Goal: Transaction & Acquisition: Purchase product/service

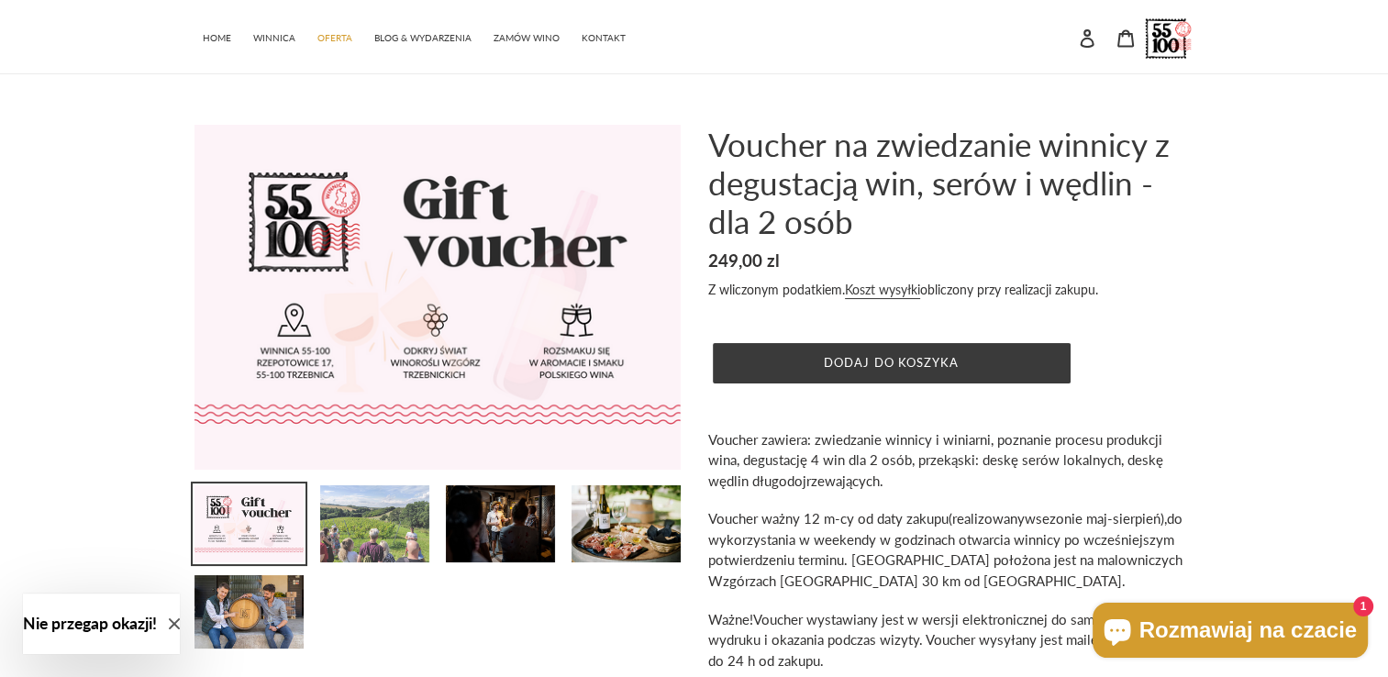
click at [416, 544] on img at bounding box center [374, 523] width 113 height 81
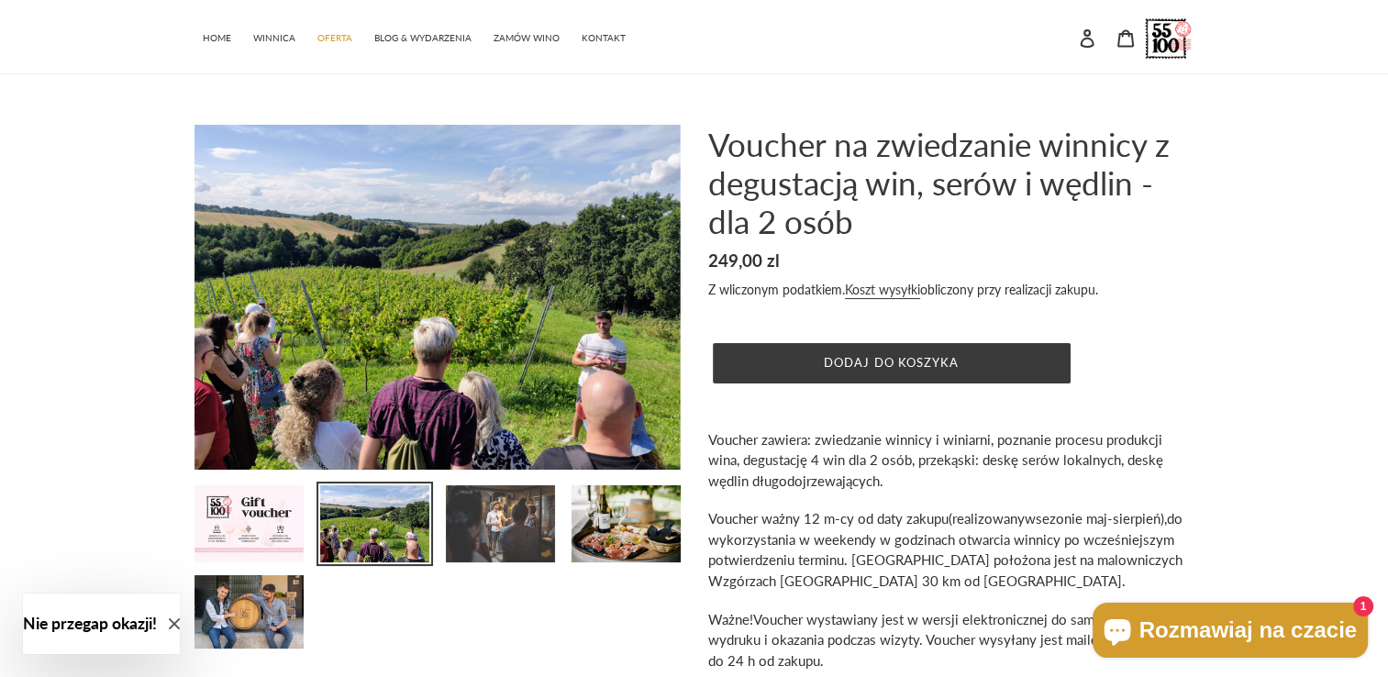
click at [539, 539] on img at bounding box center [500, 523] width 113 height 81
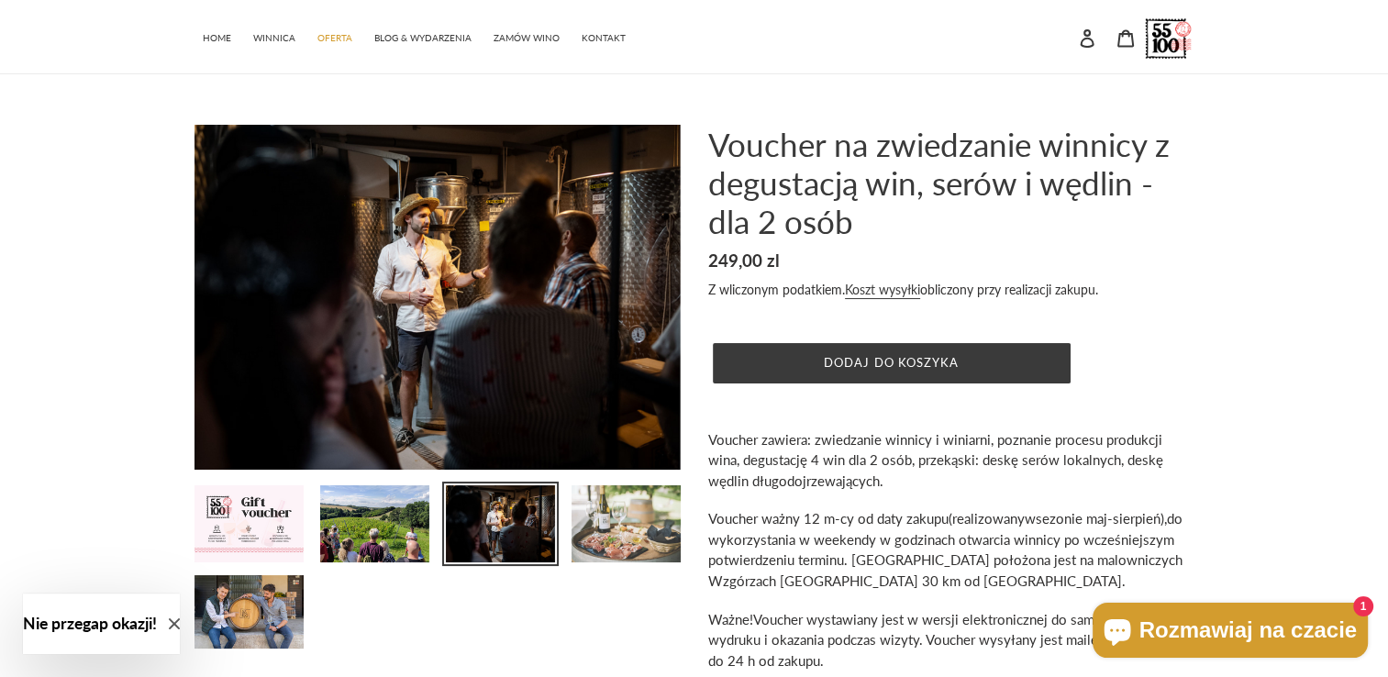
click at [613, 522] on img at bounding box center [626, 523] width 113 height 81
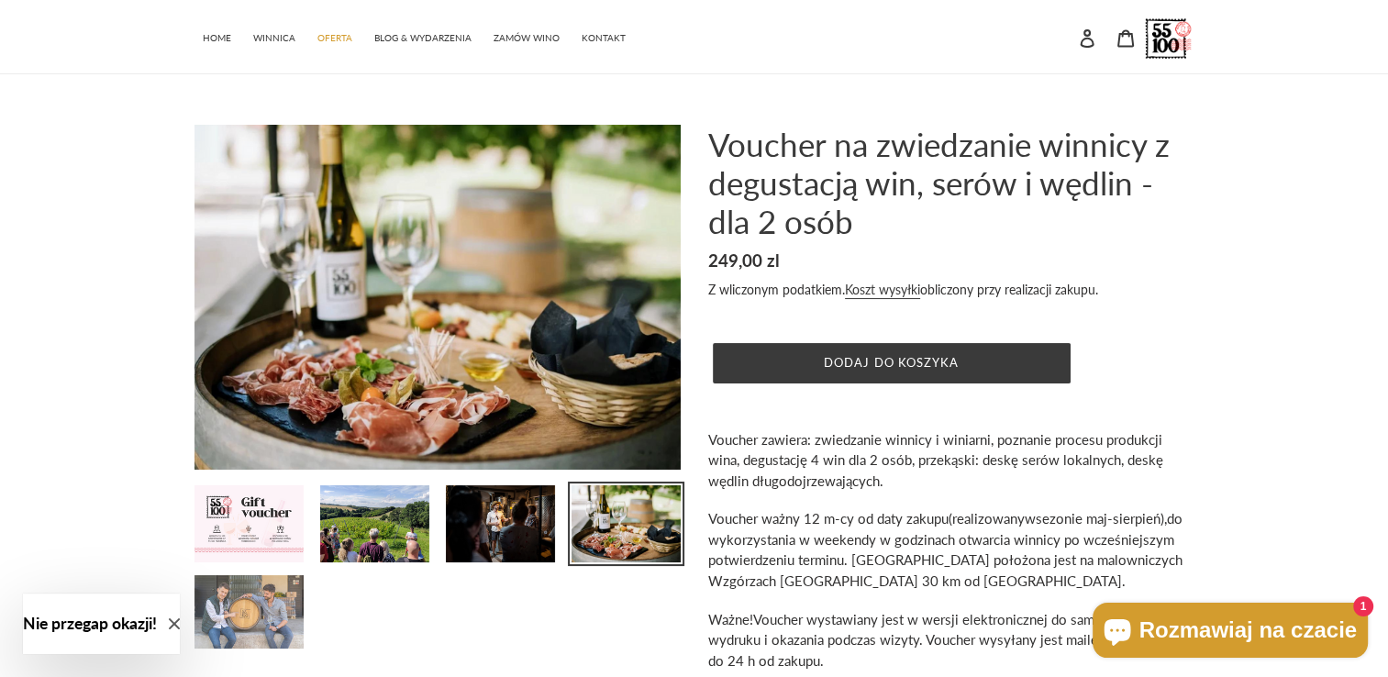
click at [281, 595] on img at bounding box center [249, 611] width 113 height 77
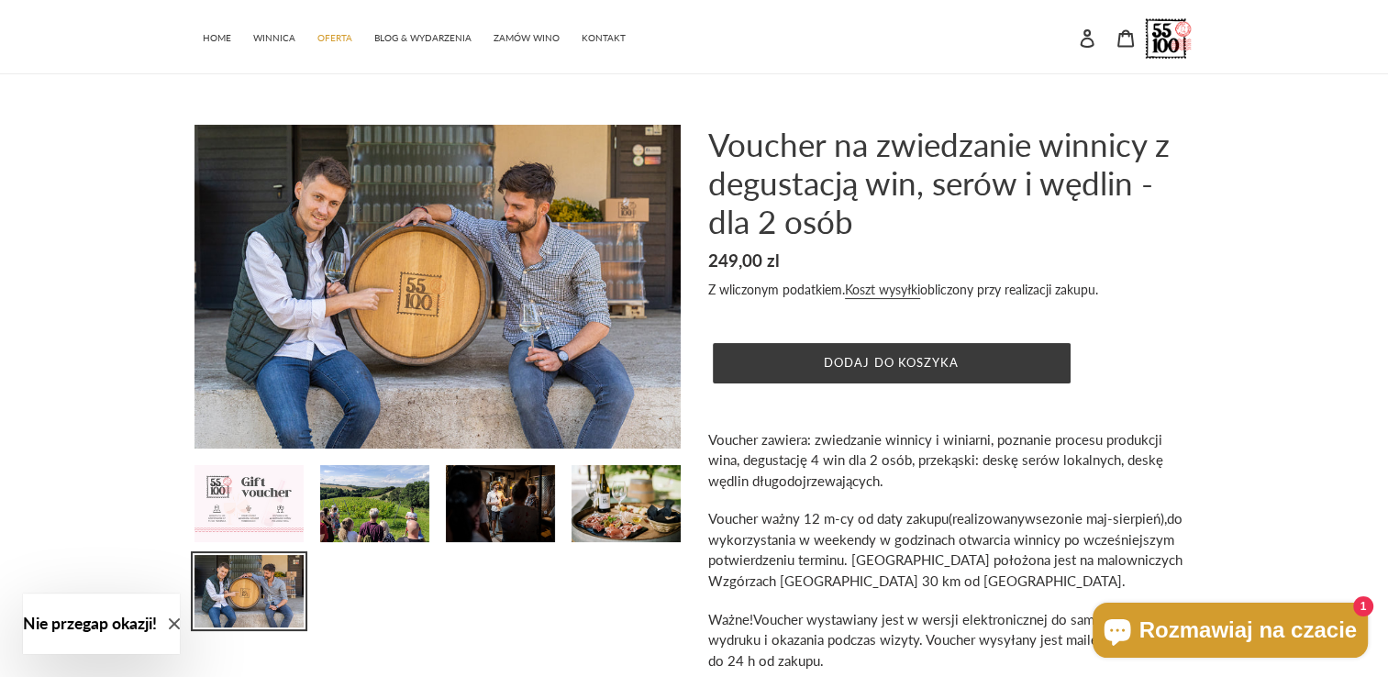
click at [297, 512] on img at bounding box center [249, 503] width 113 height 81
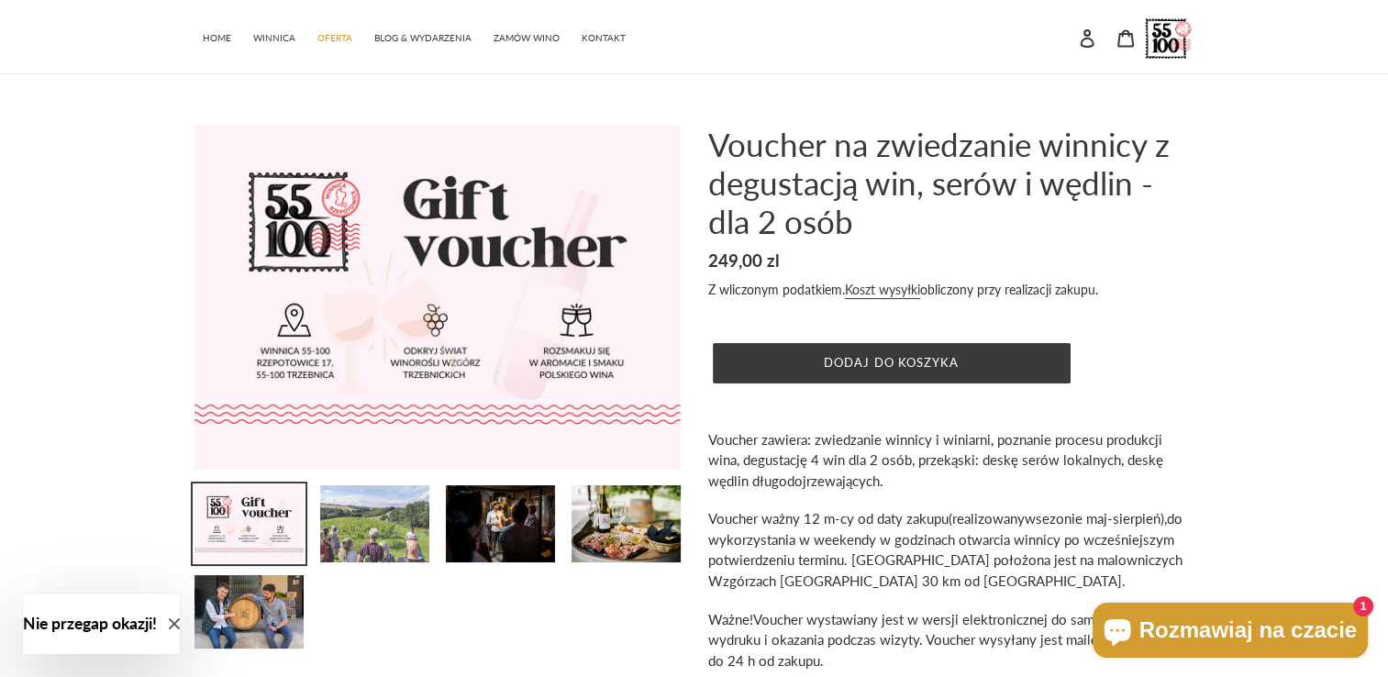
click at [349, 507] on img at bounding box center [374, 523] width 113 height 81
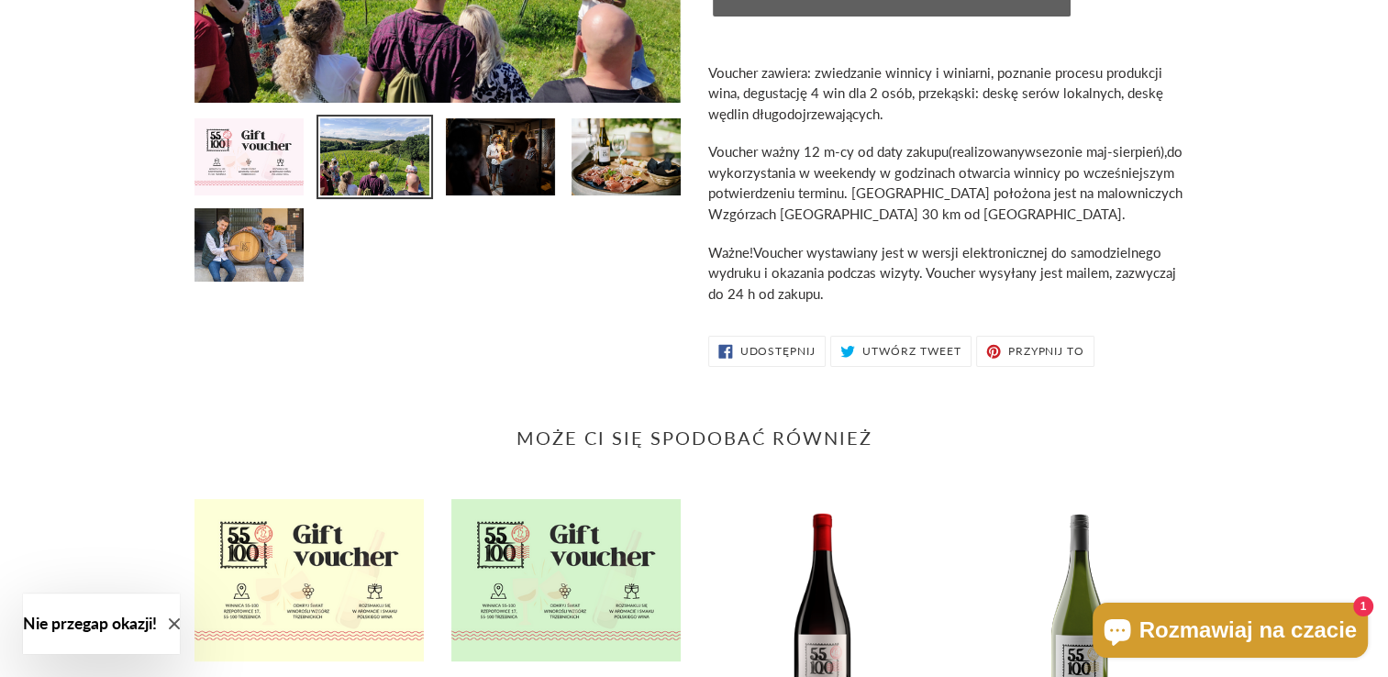
scroll to position [710, 0]
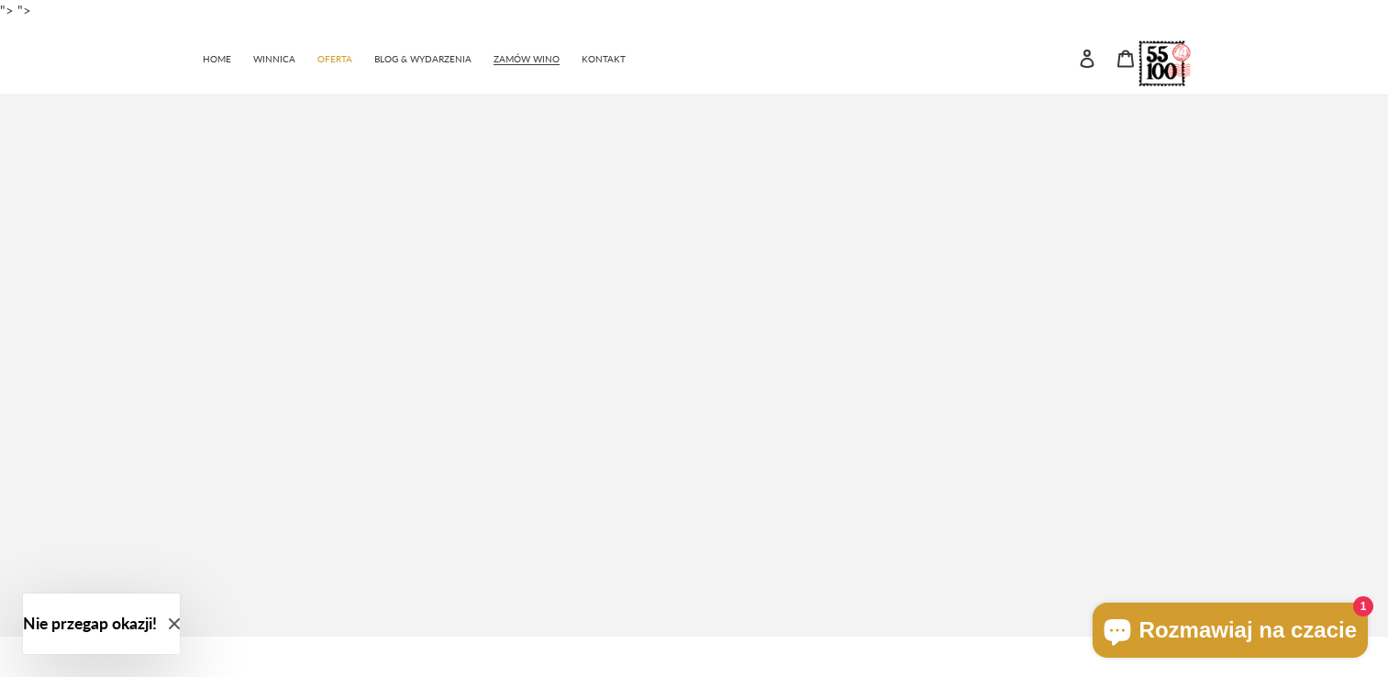
scroll to position [2627, 0]
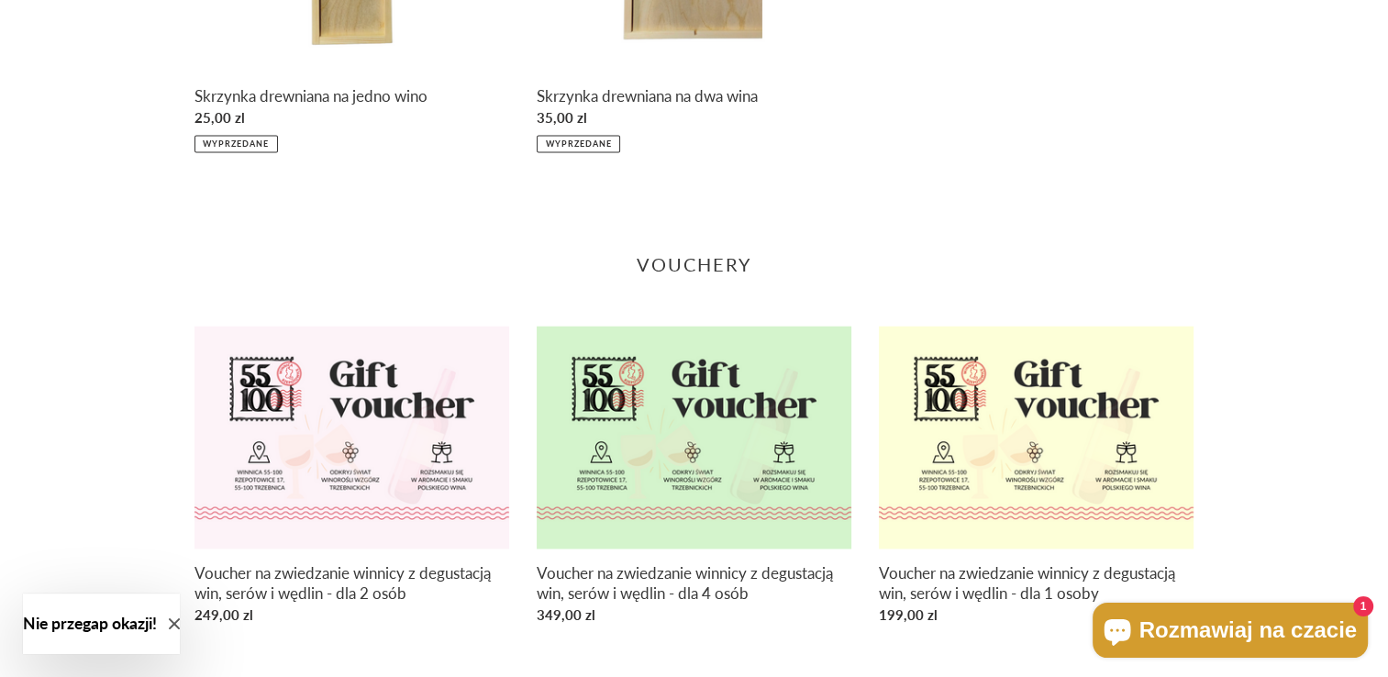
click at [180, 622] on button "Nie przegap okazji!" at bounding box center [101, 624] width 157 height 61
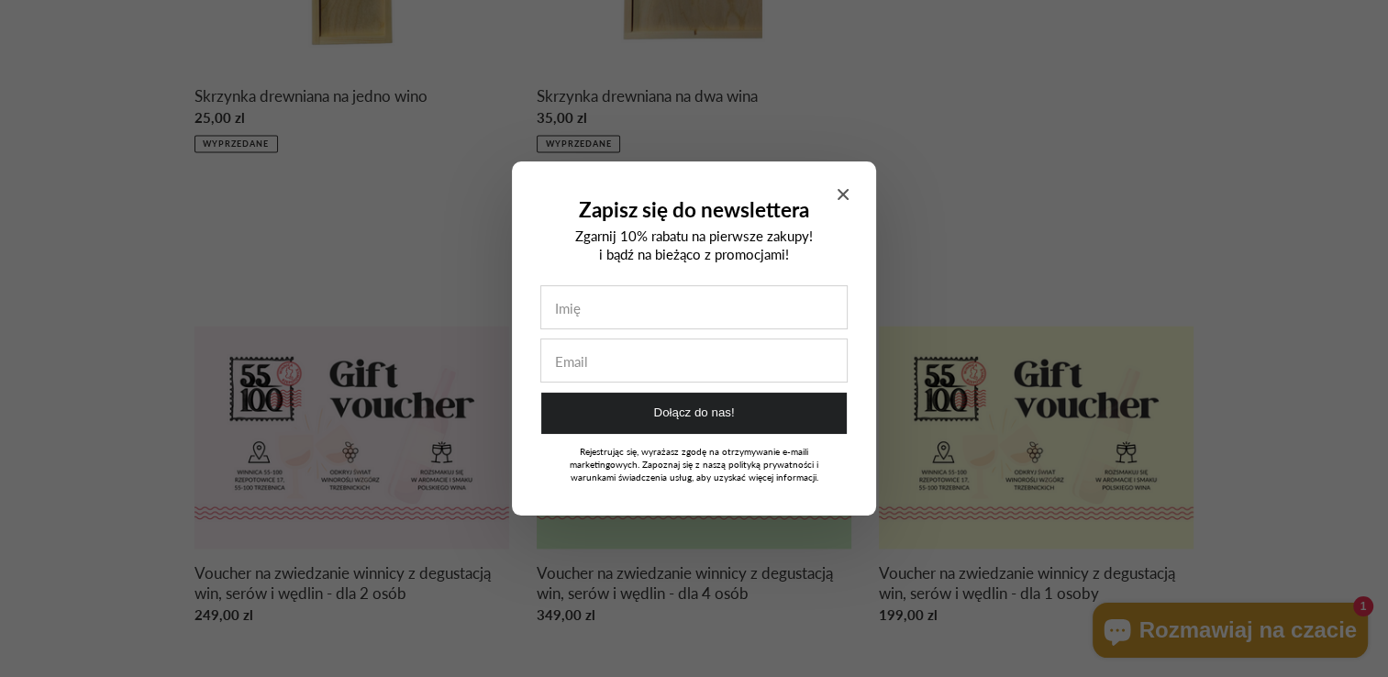
click at [839, 191] on icon "Close modal" at bounding box center [843, 194] width 11 height 11
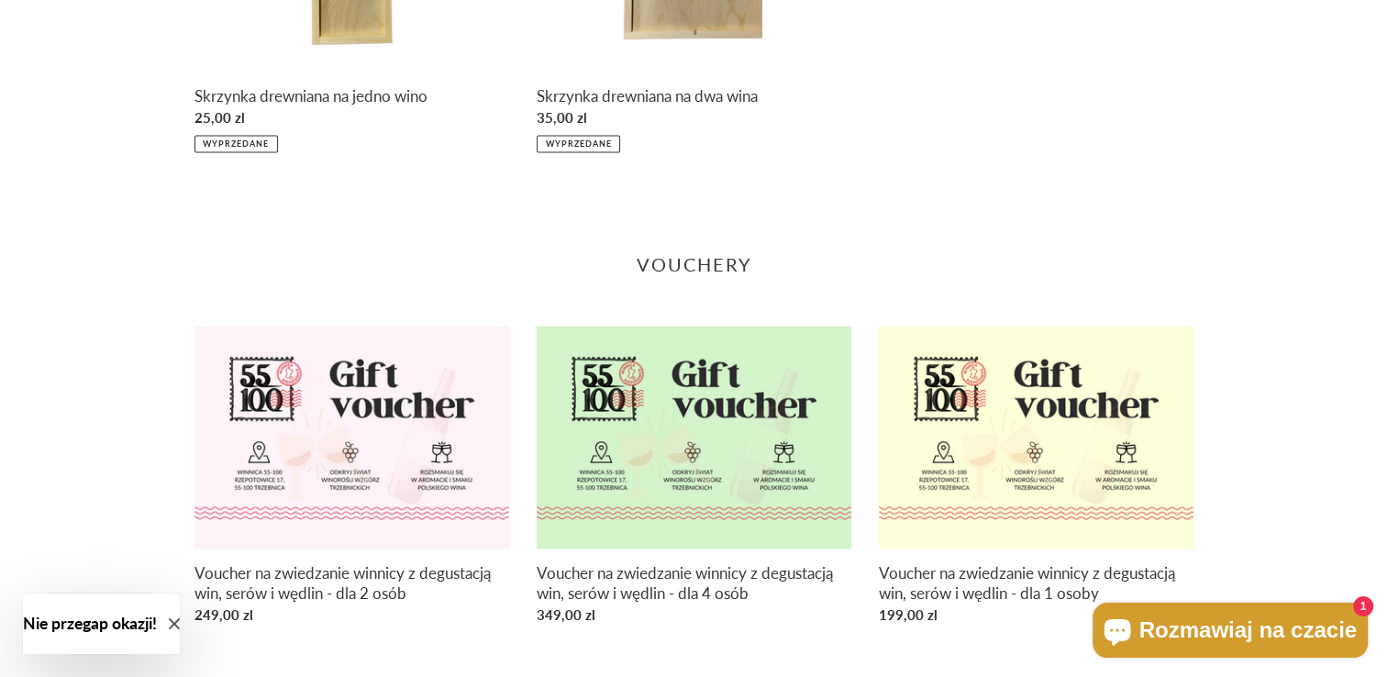
click at [180, 625] on button "Nie przegap okazji!" at bounding box center [101, 624] width 157 height 61
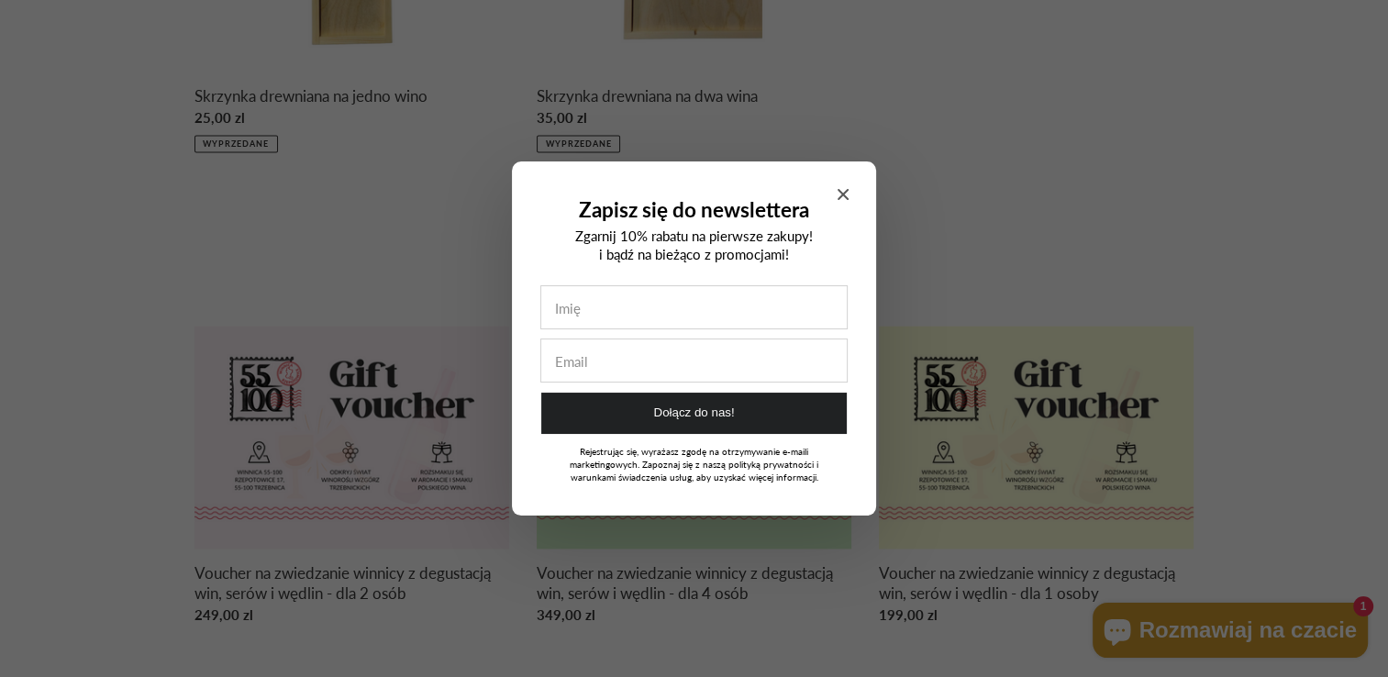
click at [855, 186] on div "Zapisz się do newslettera Zgarnij 10% rabatu na pierwsze zakupy! i bądź na bież…" at bounding box center [694, 338] width 364 height 354
click at [857, 180] on div "Zapisz się do newslettera Zgarnij 10% rabatu na pierwsze zakupy! i bądź na bież…" at bounding box center [694, 338] width 364 height 354
click at [851, 186] on div "Zapisz się do newslettera Zgarnij 10% rabatu na pierwsze zakupy! i bądź na bież…" at bounding box center [694, 338] width 364 height 354
click at [841, 195] on icon "Close modal" at bounding box center [843, 194] width 11 height 11
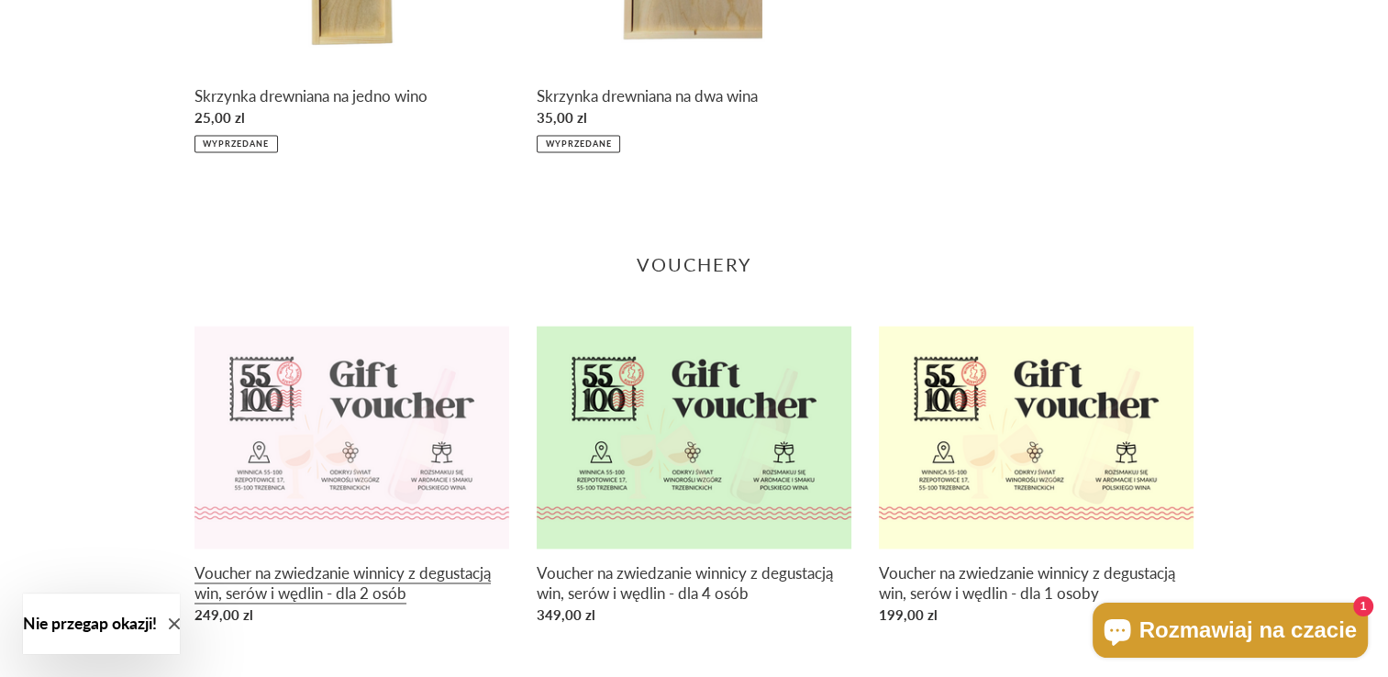
click at [416, 461] on link "Voucher na zwiedzanie winnicy z degustacją win, serów i wędlin - dla 2 osób" at bounding box center [351, 479] width 315 height 306
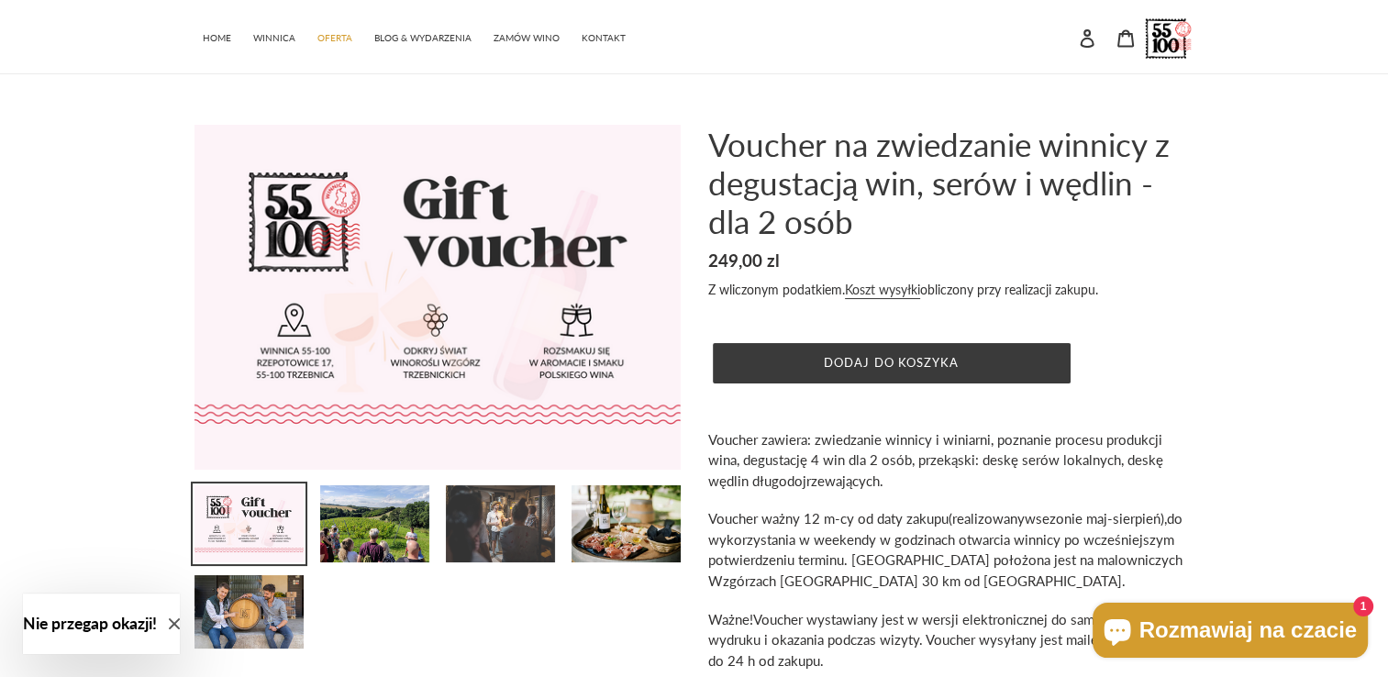
click at [524, 541] on img at bounding box center [500, 523] width 113 height 81
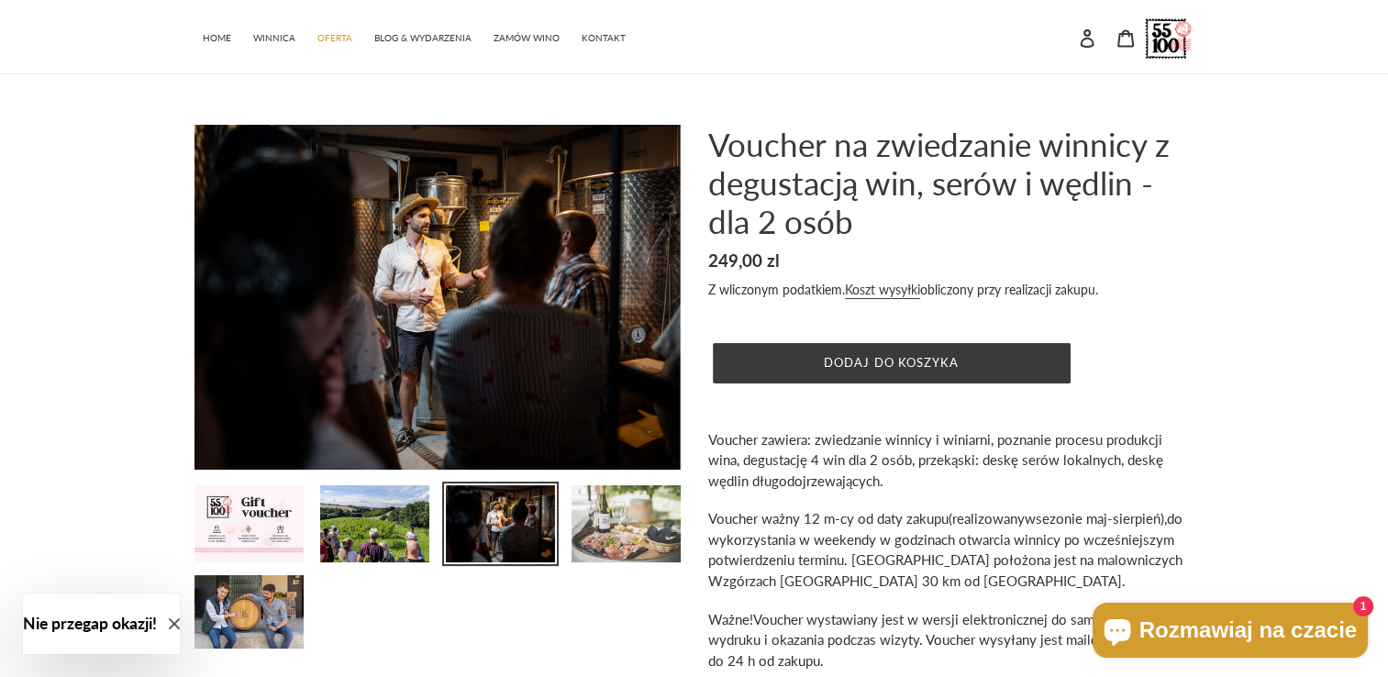
click at [601, 523] on img at bounding box center [626, 523] width 113 height 81
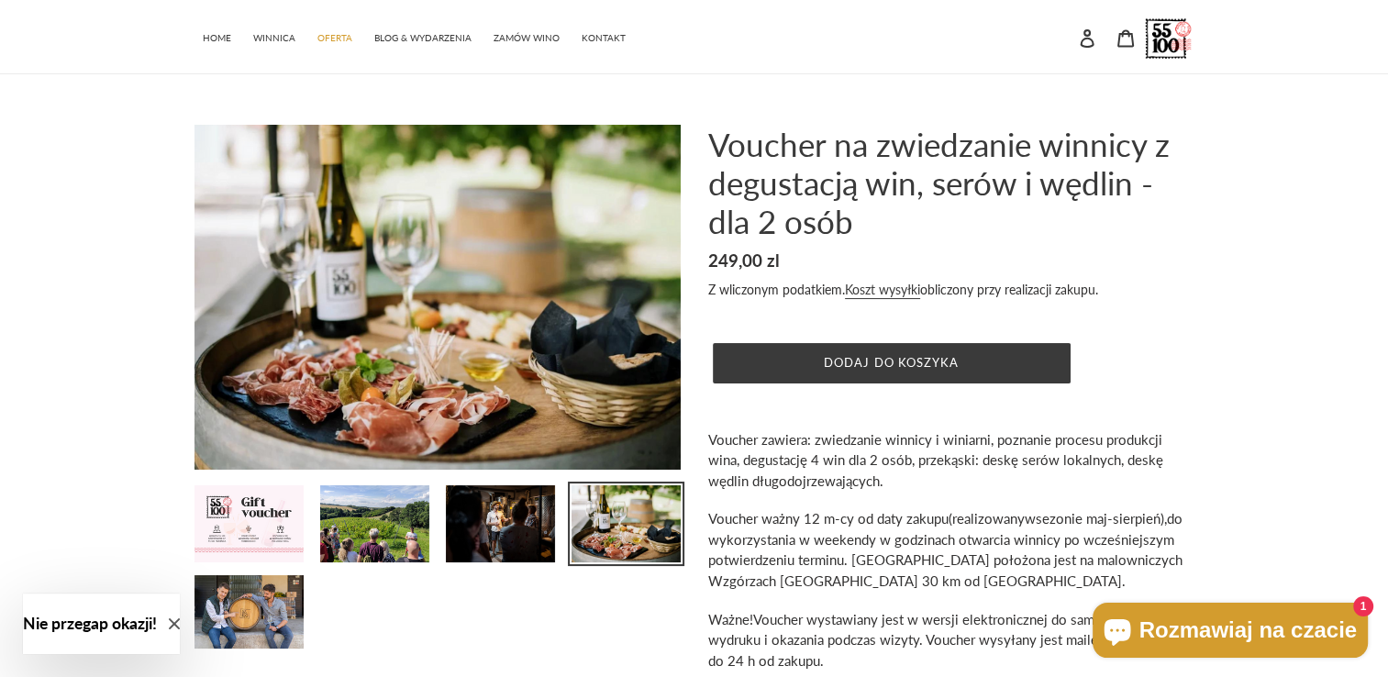
scroll to position [367, 0]
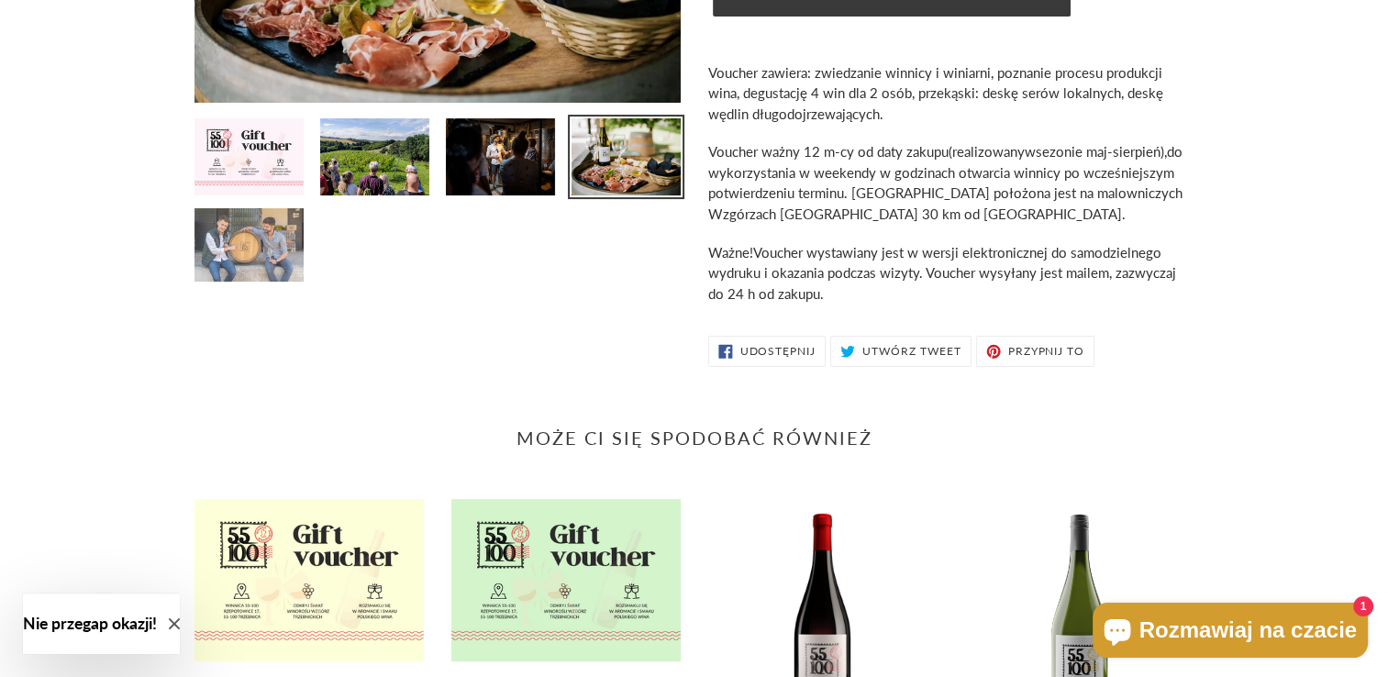
click at [235, 255] on img at bounding box center [249, 244] width 113 height 77
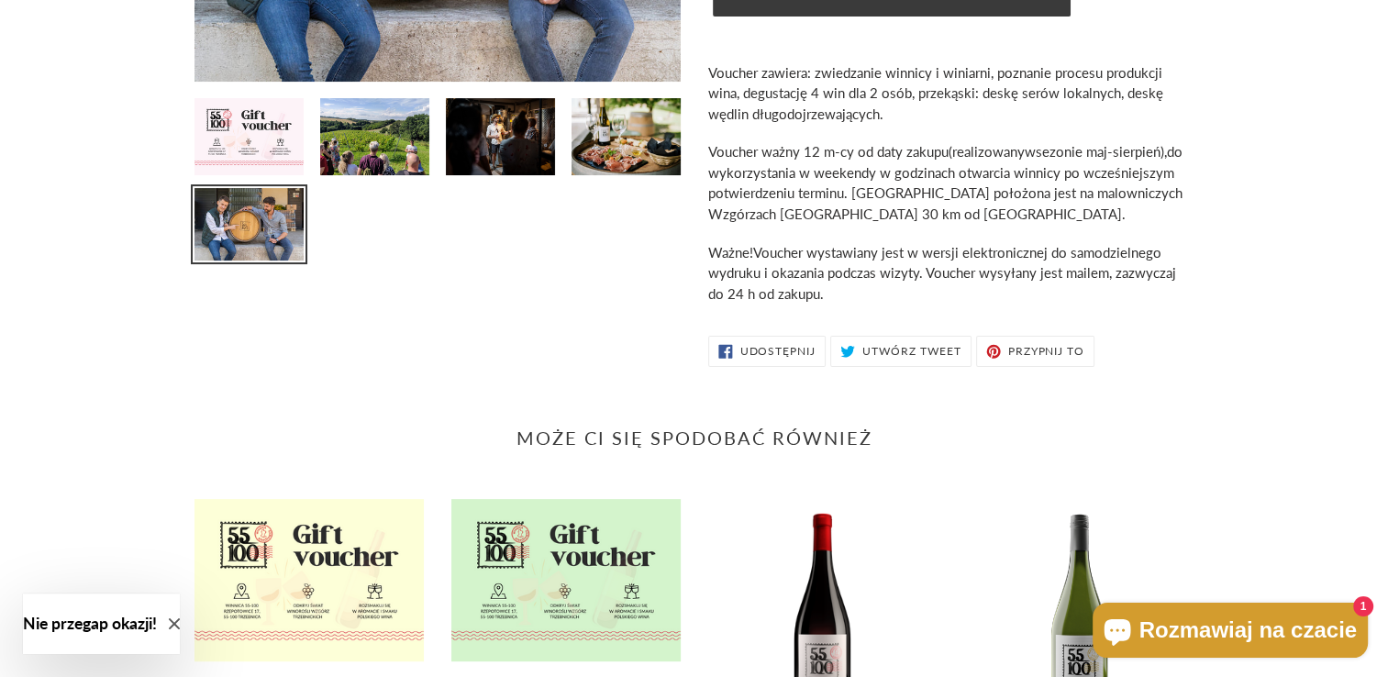
scroll to position [710, 0]
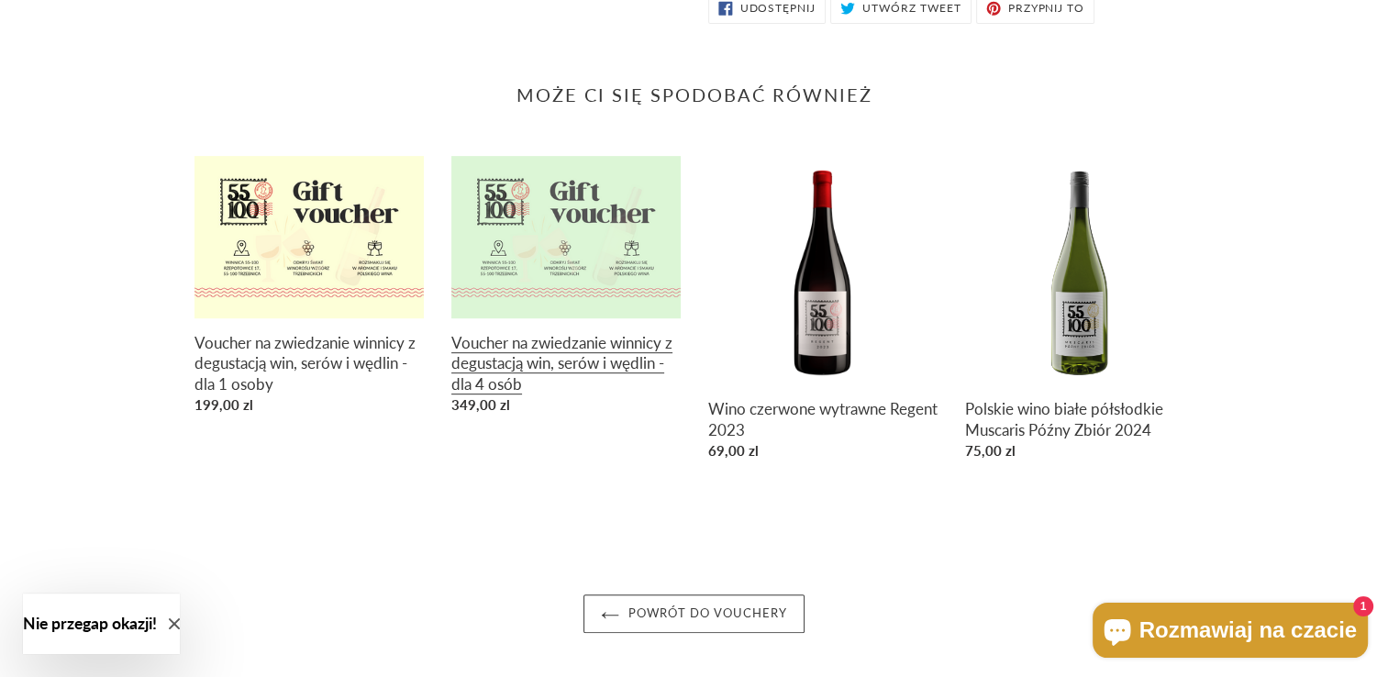
click at [500, 277] on link "Voucher na zwiedzanie winnicy z degustacją win, serów i wędlin - dla 4 osób" at bounding box center [565, 289] width 229 height 266
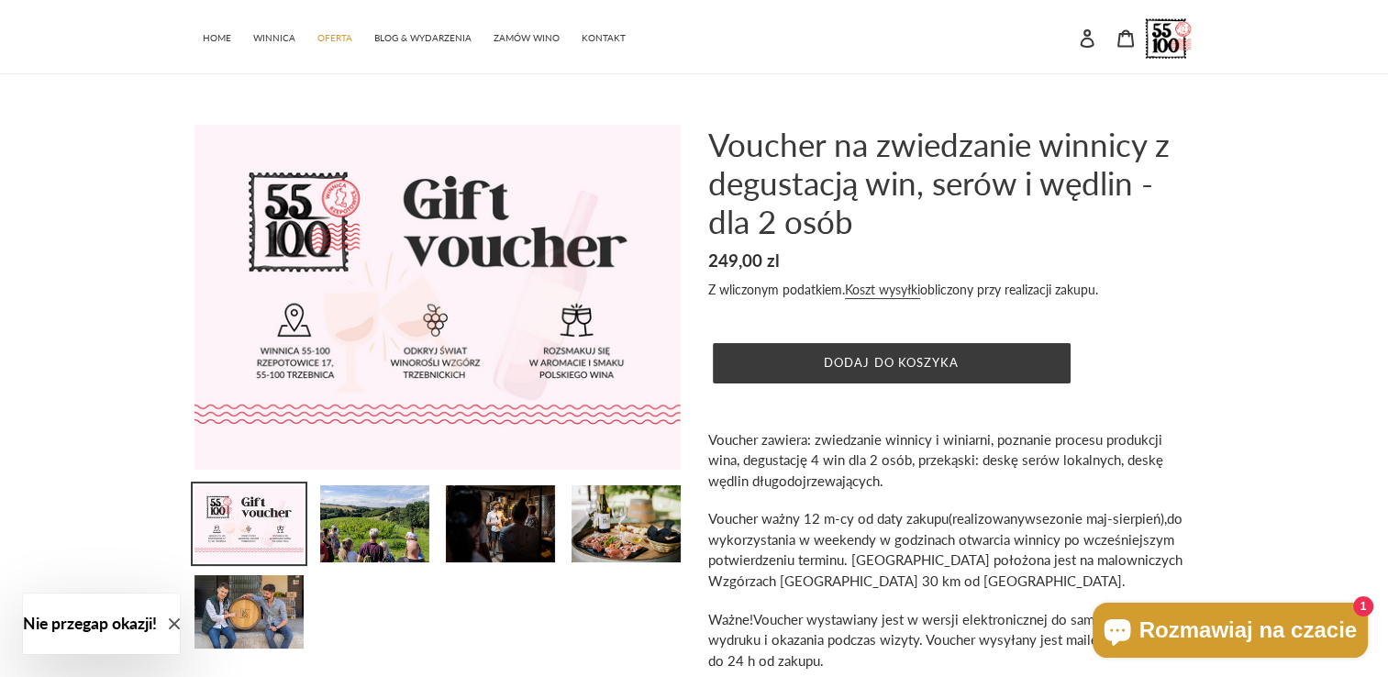
scroll to position [367, 0]
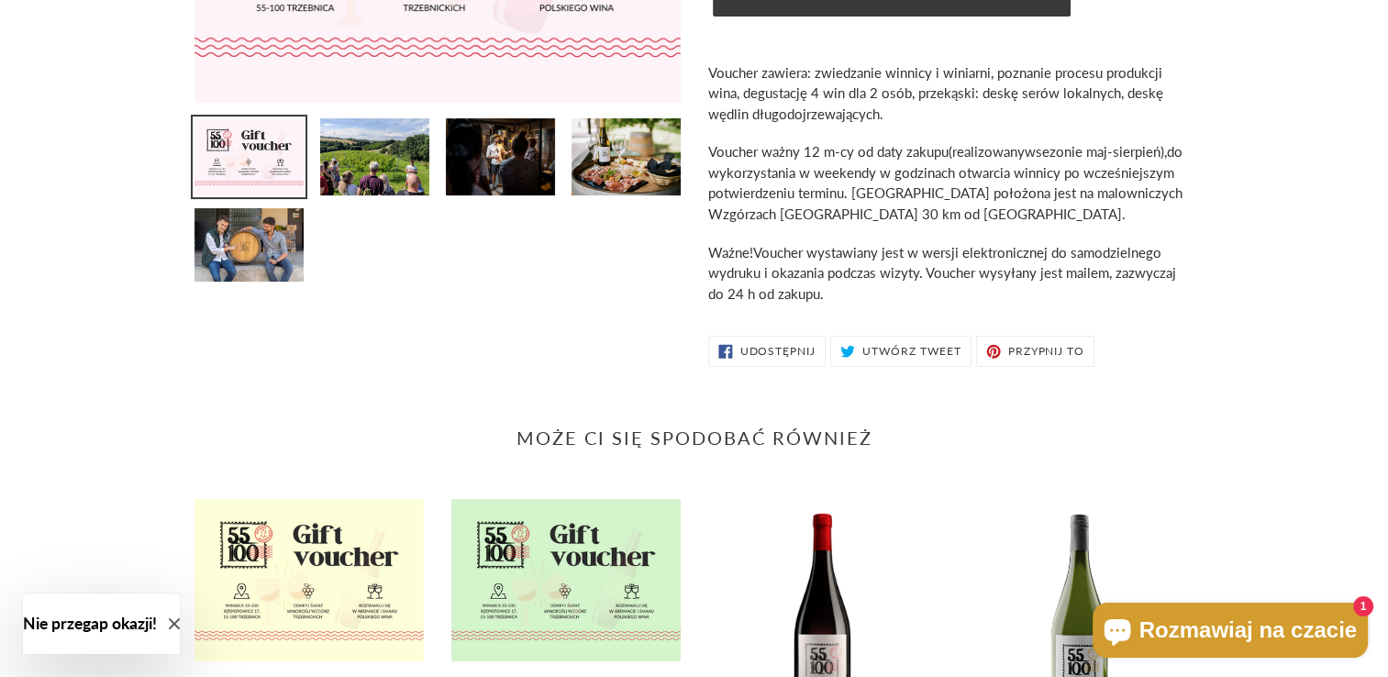
click at [1217, 321] on div "Poprzedni slajd Następny slajd" at bounding box center [694, 67] width 1101 height 618
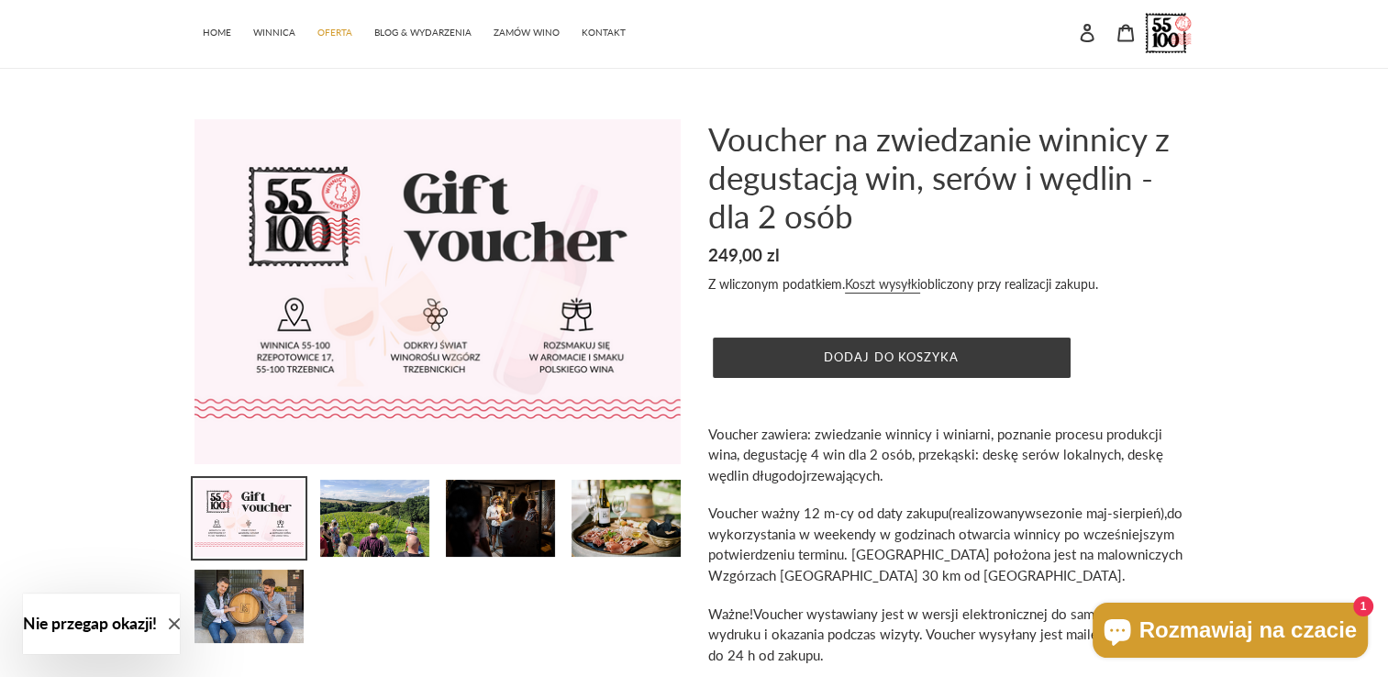
scroll to position [0, 0]
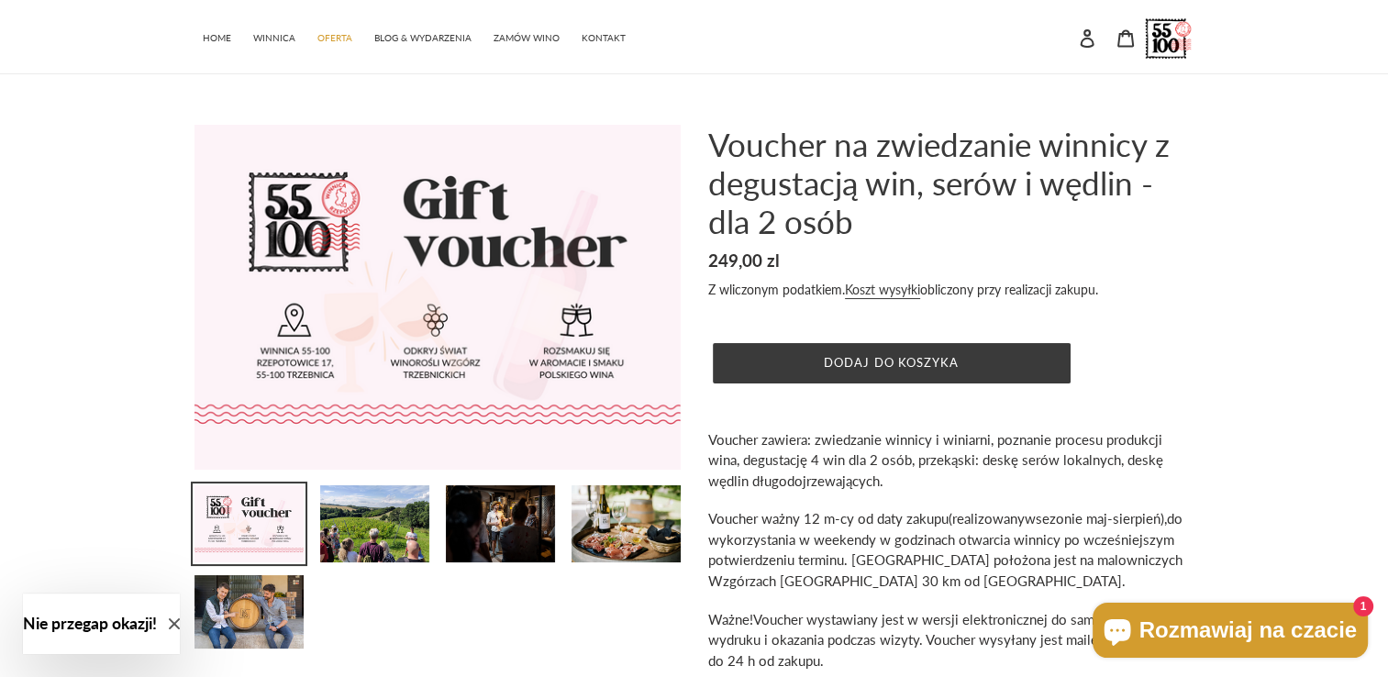
click at [1305, 244] on div "Poprzedni slajd Następny slajd" at bounding box center [694, 434] width 1388 height 618
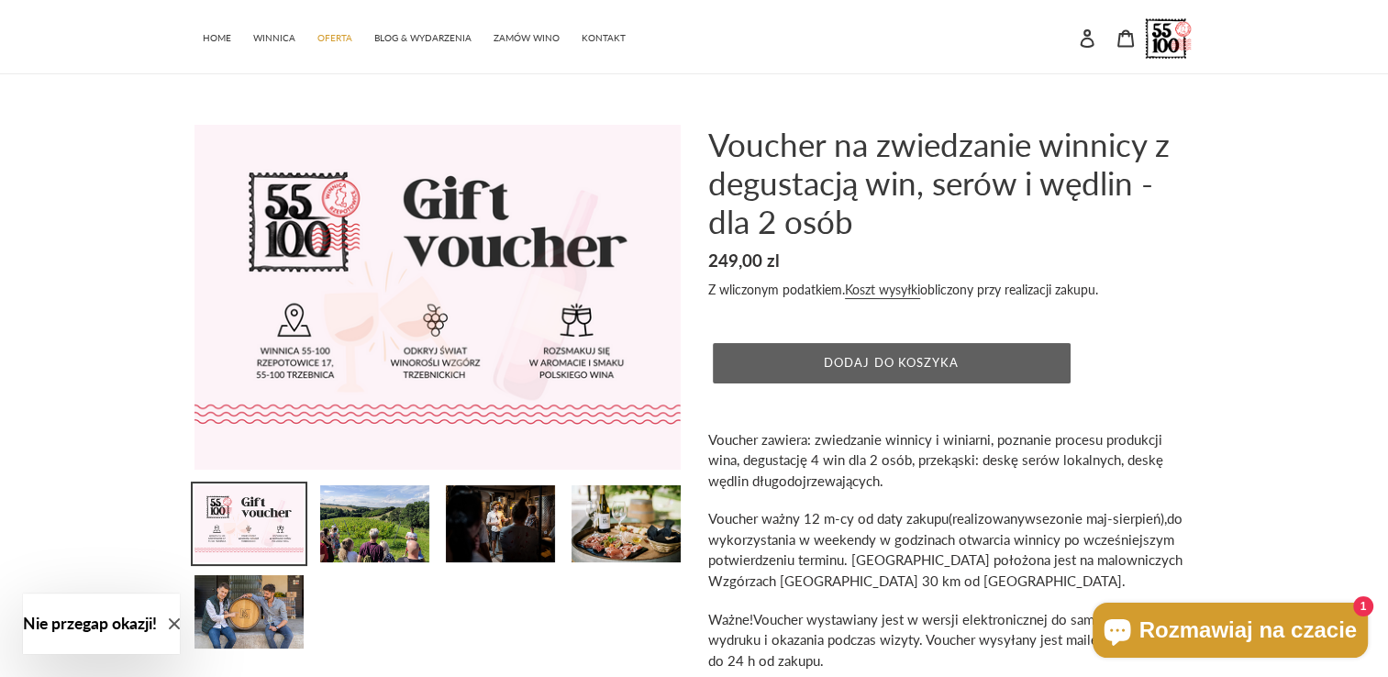
click at [937, 361] on span "Dodaj do koszyka" at bounding box center [891, 362] width 135 height 15
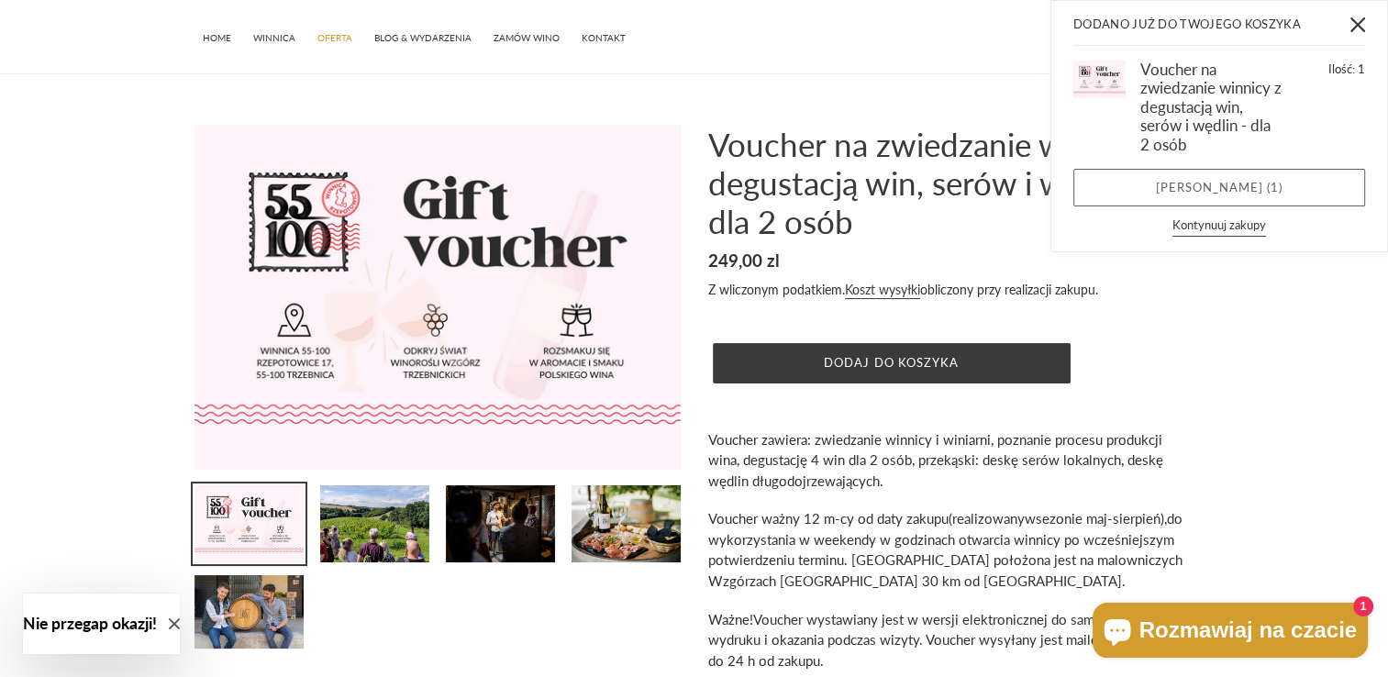
click at [1196, 194] on link "Zobacz koszyk ( 1 )" at bounding box center [1219, 188] width 292 height 39
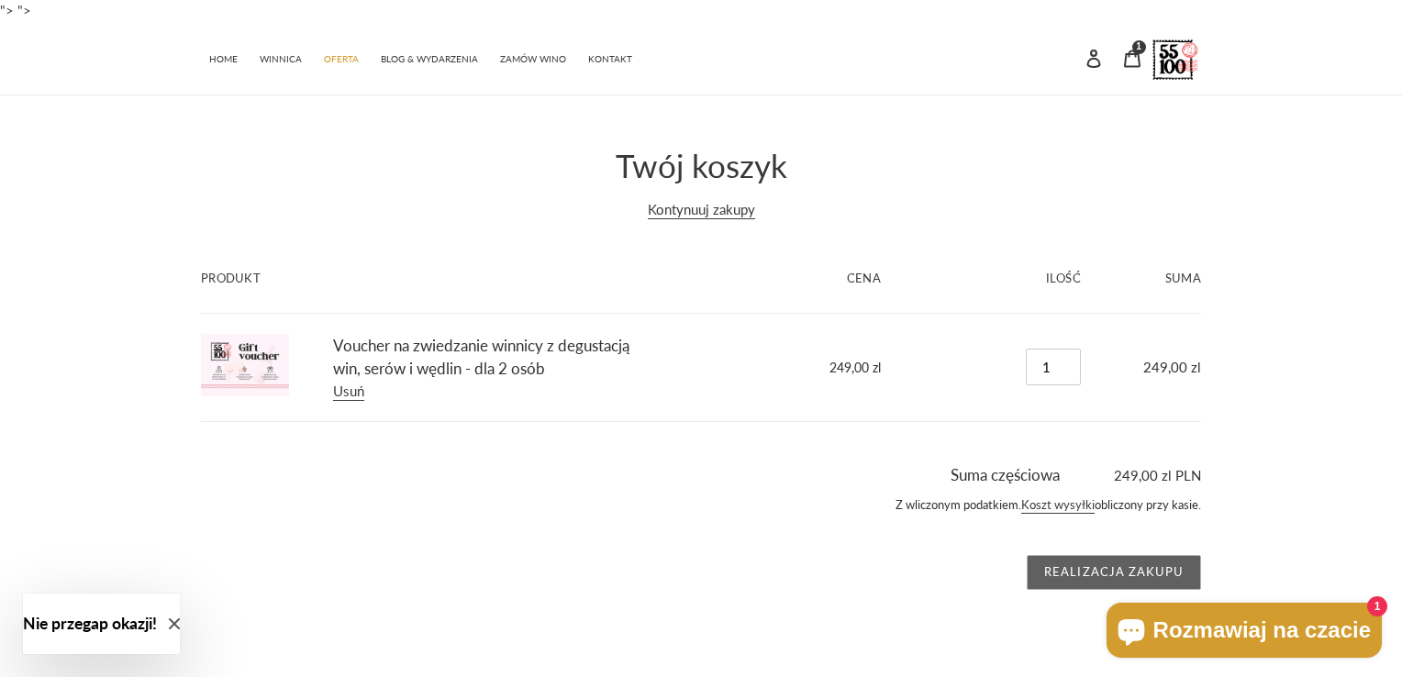
click at [1089, 561] on input "Realizacja zakupu" at bounding box center [1114, 572] width 174 height 35
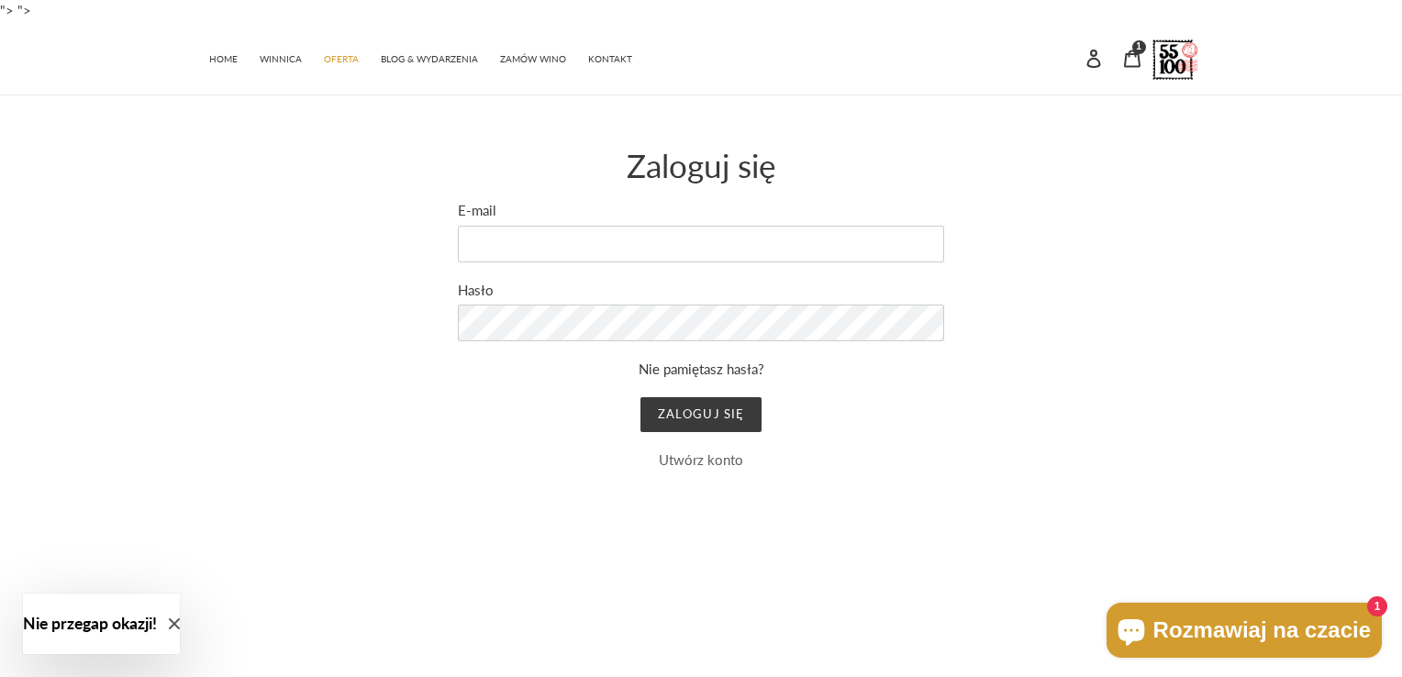
click at [701, 464] on link "Utwórz konto" at bounding box center [701, 459] width 84 height 17
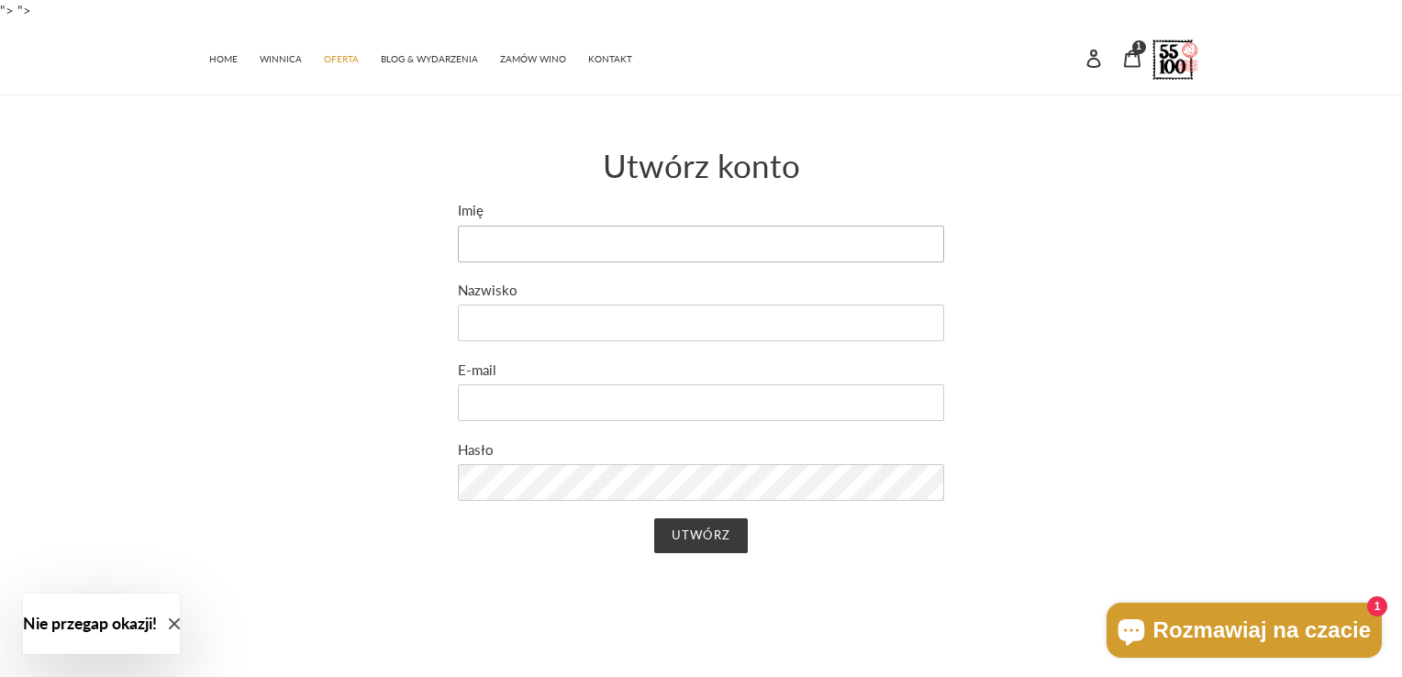
click at [487, 231] on input "Imię" at bounding box center [701, 244] width 486 height 37
drag, startPoint x: 503, startPoint y: 333, endPoint x: 498, endPoint y: 325, distance: 9.4
click at [503, 333] on input "Nazwisko" at bounding box center [701, 323] width 486 height 37
click at [478, 241] on input "Imię" at bounding box center [701, 244] width 486 height 37
type input "[PERSON_NAME]"
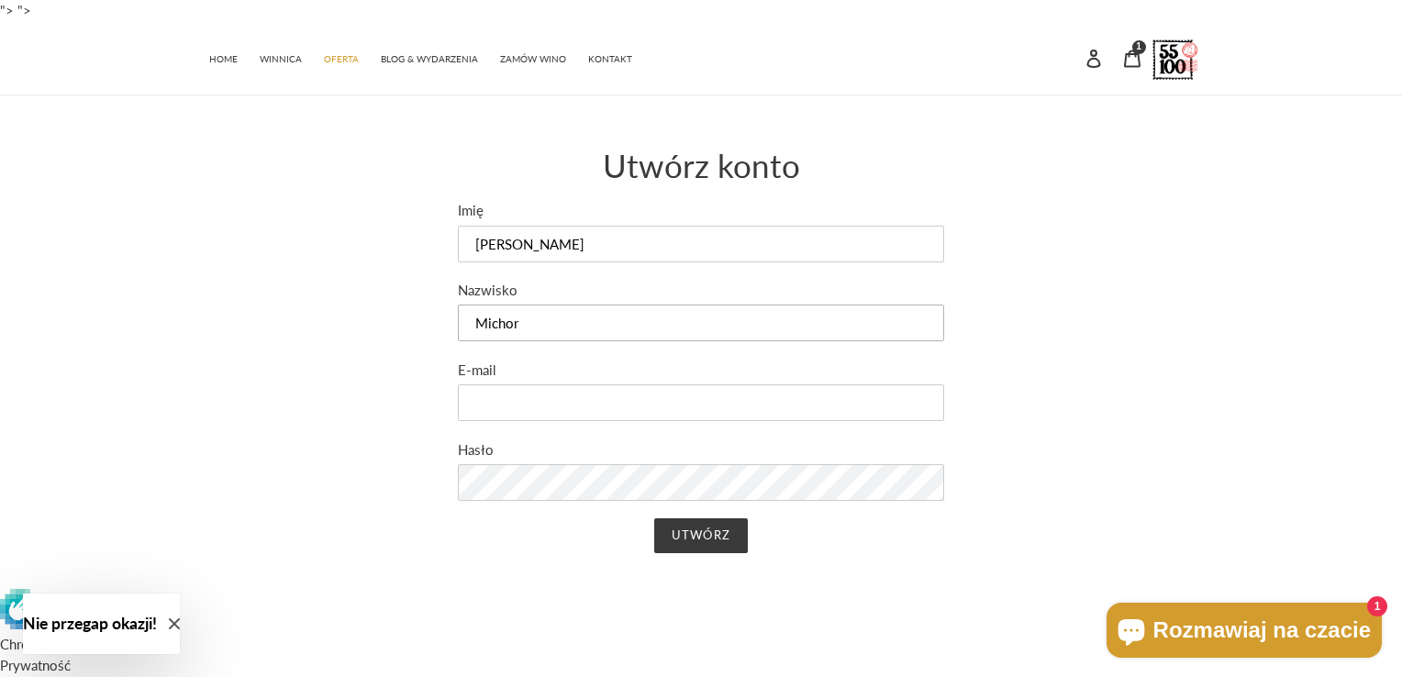
type input "Michor"
type input "hania1991mich@gmail.com"
click at [714, 527] on input "Utwórz" at bounding box center [700, 535] width 93 height 35
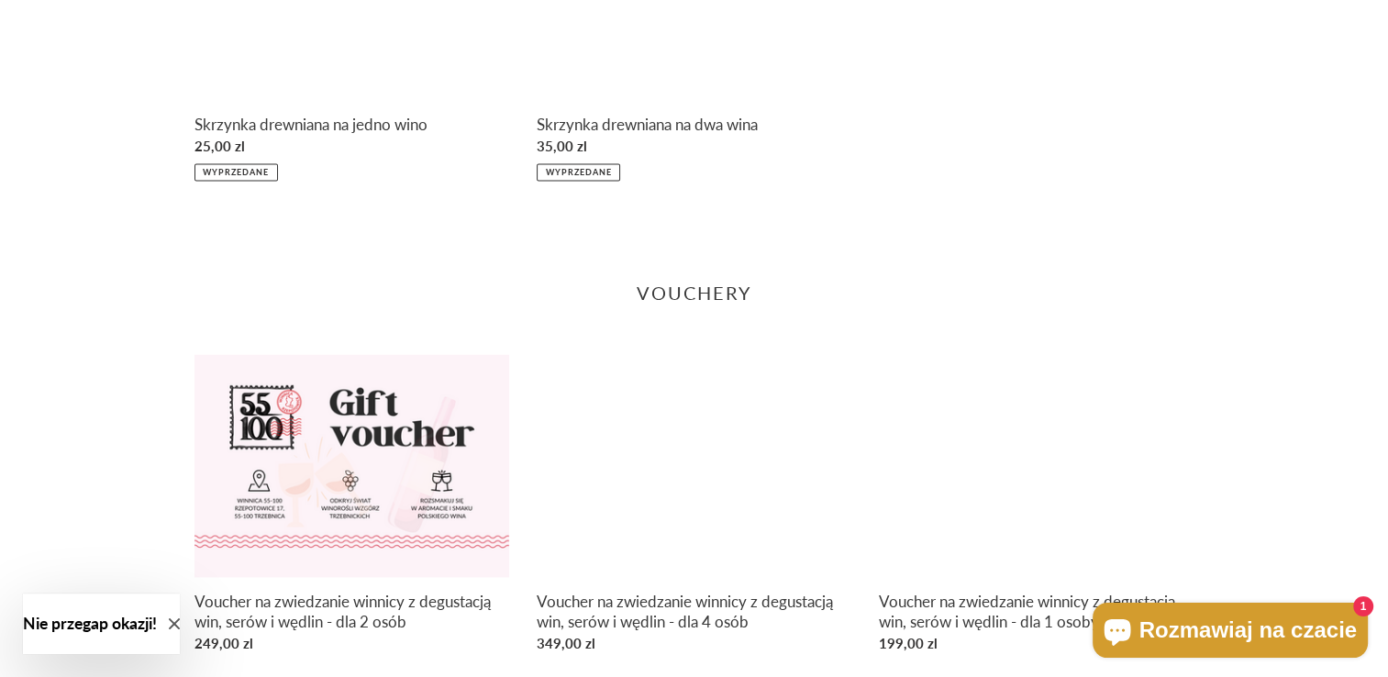
scroll to position [2627, 0]
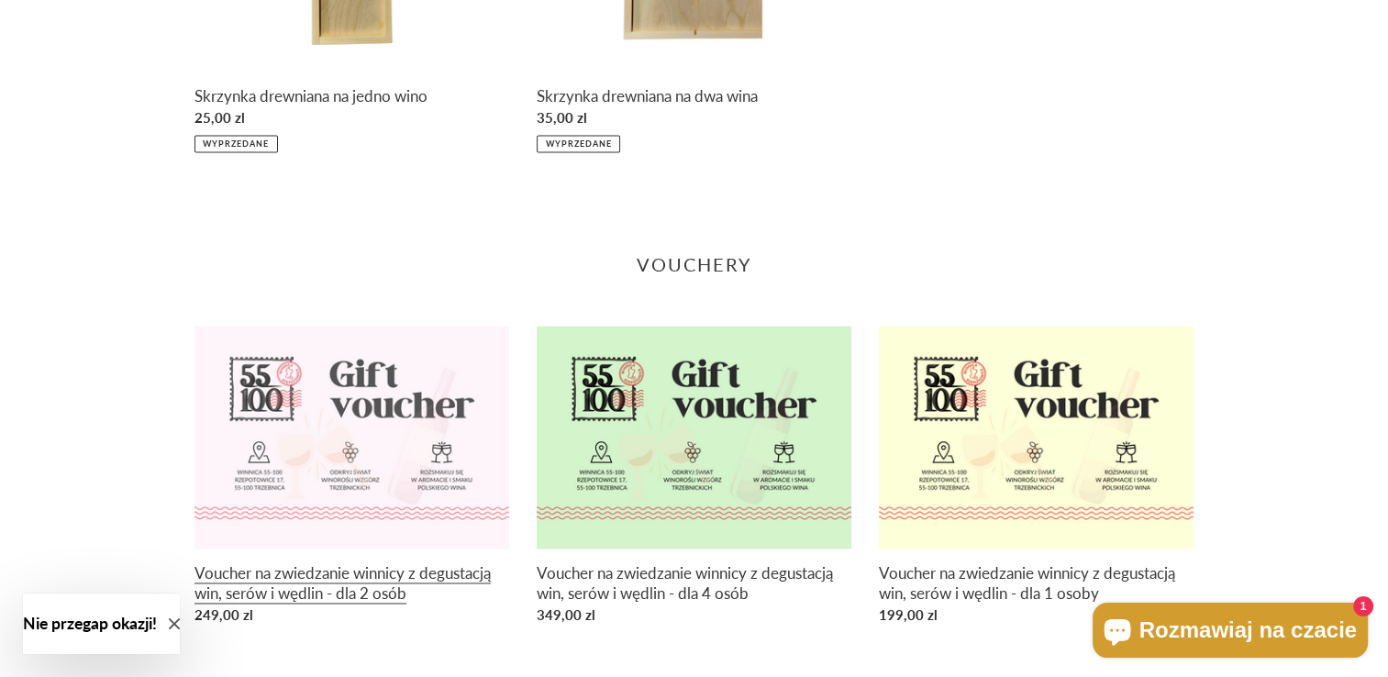
click at [444, 411] on link "Voucher na zwiedzanie winnicy z degustacją win, serów i wędlin - dla 2 osób" at bounding box center [351, 479] width 315 height 306
